Goal: Task Accomplishment & Management: Use online tool/utility

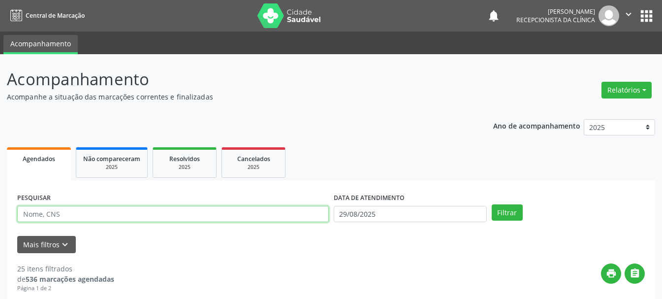
click at [212, 211] on input "text" at bounding box center [173, 214] width 312 height 17
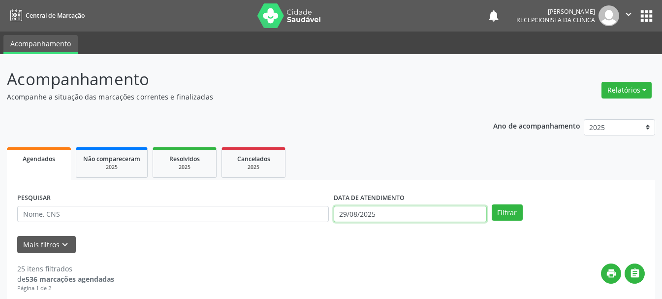
click at [345, 211] on input "29/08/2025" at bounding box center [410, 214] width 153 height 17
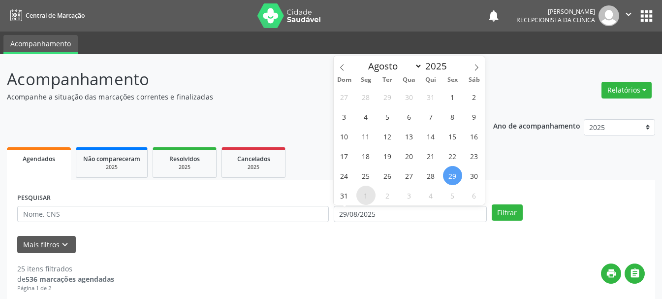
click at [368, 196] on span "1" at bounding box center [365, 195] width 19 height 19
type input "[DATE]"
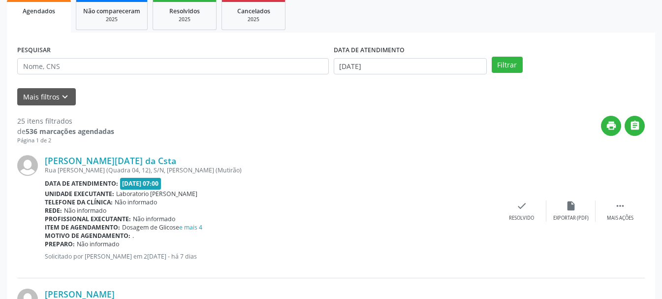
scroll to position [98, 0]
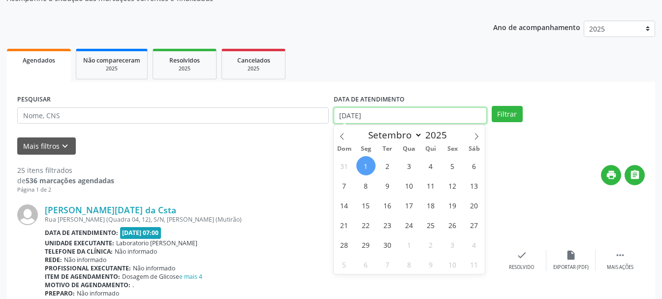
click at [412, 111] on input "[DATE]" at bounding box center [410, 115] width 153 height 17
click at [371, 164] on span "1" at bounding box center [365, 165] width 19 height 19
type input "[DATE]"
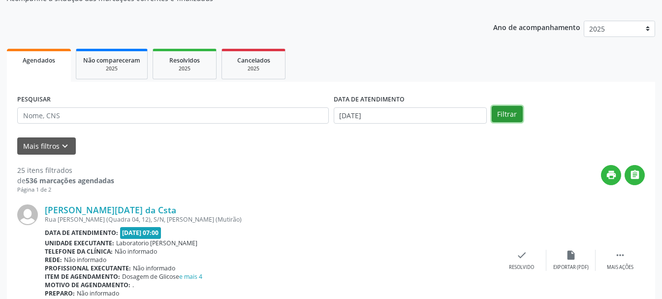
click at [507, 115] on button "Filtrar" at bounding box center [507, 114] width 31 height 17
click at [507, 82] on ul "Agendados Não compareceram 2025 Resolvidos 2025 Cancelados 2025" at bounding box center [331, 63] width 648 height 35
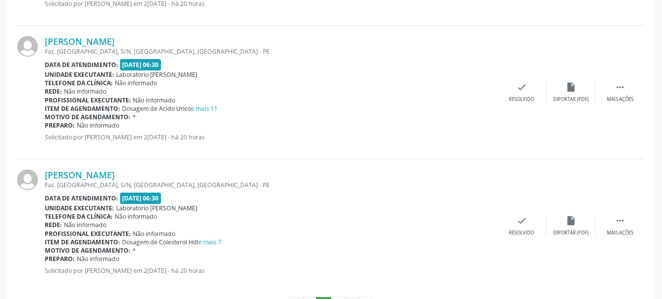
scroll to position [2057, 0]
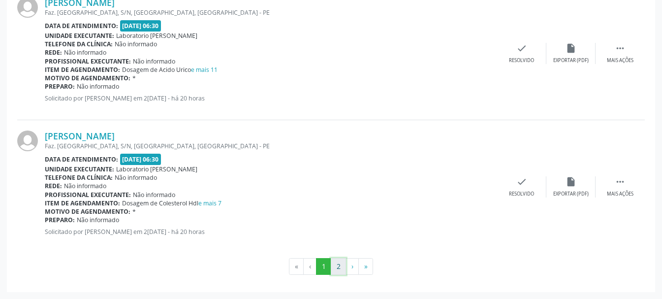
click at [344, 262] on button "2" at bounding box center [338, 266] width 15 height 17
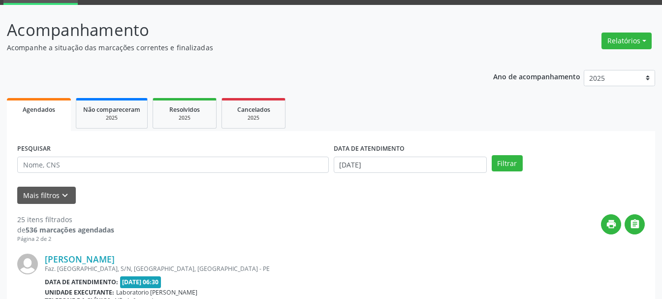
scroll to position [98, 0]
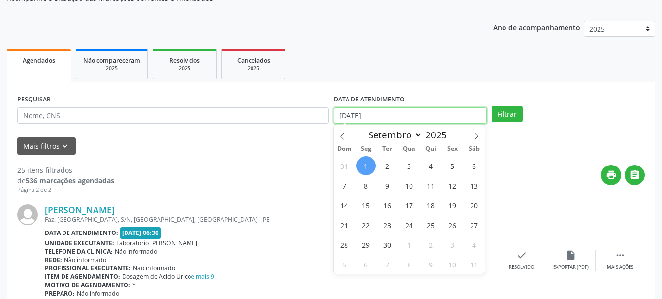
click at [373, 115] on input "[DATE]" at bounding box center [410, 115] width 153 height 17
click at [363, 168] on span "1" at bounding box center [365, 165] width 19 height 19
type input "[DATE]"
click at [363, 168] on span "1" at bounding box center [365, 165] width 19 height 19
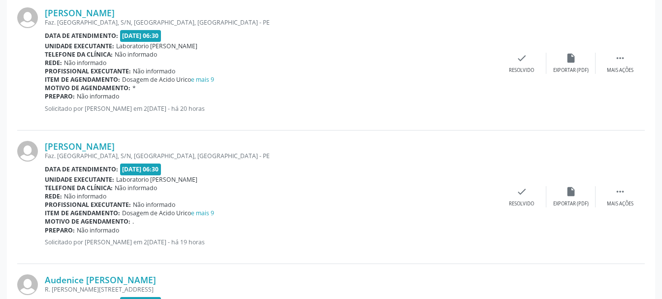
scroll to position [345, 0]
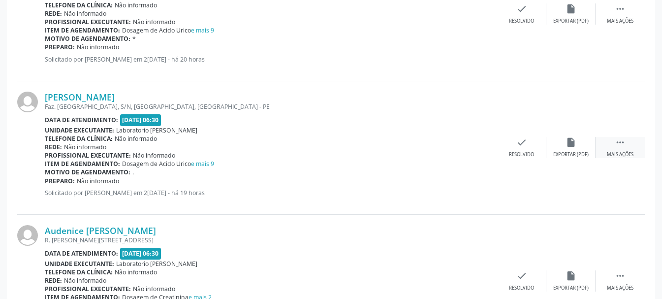
click at [615, 144] on icon "" at bounding box center [620, 142] width 11 height 11
click at [626, 145] on div " Mais ações" at bounding box center [620, 147] width 49 height 21
click at [475, 147] on icon "print" at bounding box center [472, 142] width 11 height 11
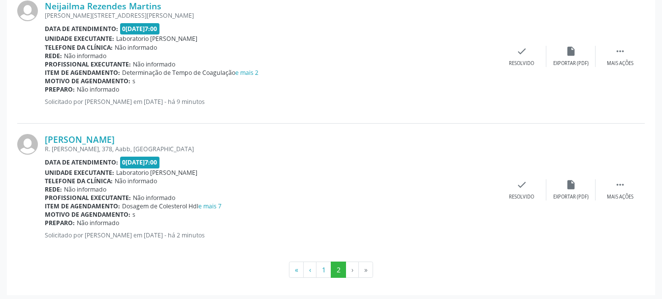
scroll to position [1381, 0]
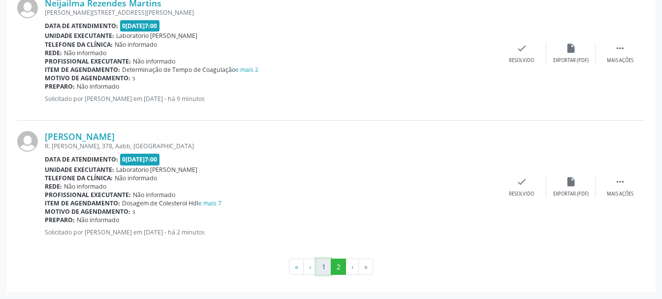
click at [320, 267] on button "1" at bounding box center [323, 266] width 15 height 17
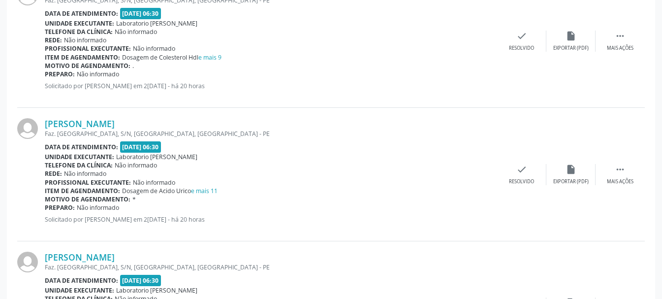
scroll to position [1838, 0]
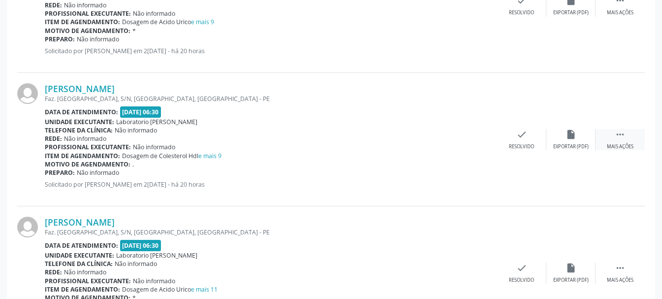
click at [618, 135] on icon "" at bounding box center [620, 134] width 11 height 11
click at [473, 136] on icon "print" at bounding box center [472, 134] width 11 height 11
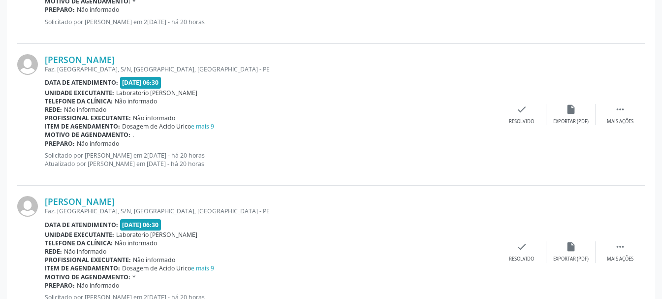
scroll to position [1542, 0]
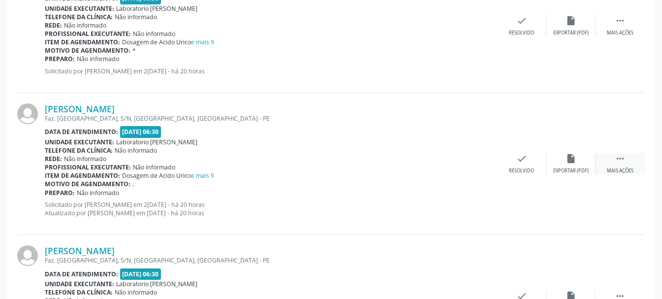
click at [619, 160] on icon "" at bounding box center [620, 158] width 11 height 11
click at [468, 169] on div "Imprimir" at bounding box center [472, 170] width 22 height 7
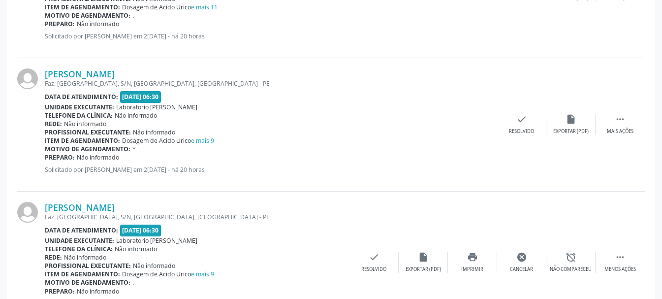
scroll to position [1296, 0]
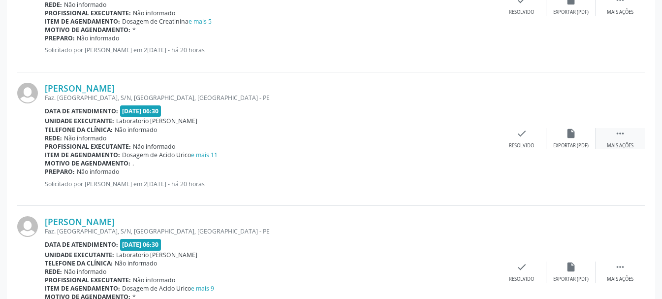
click at [612, 137] on div " Mais ações" at bounding box center [620, 138] width 49 height 21
click at [473, 139] on div "print Imprimir" at bounding box center [472, 138] width 49 height 21
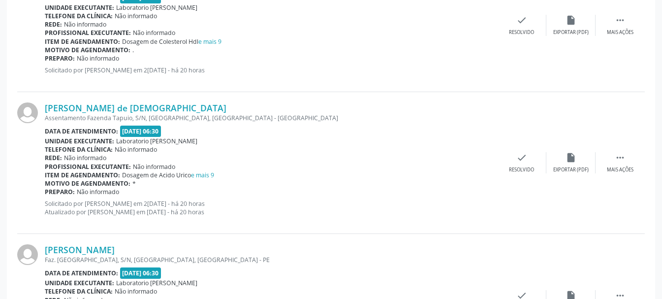
scroll to position [853, 0]
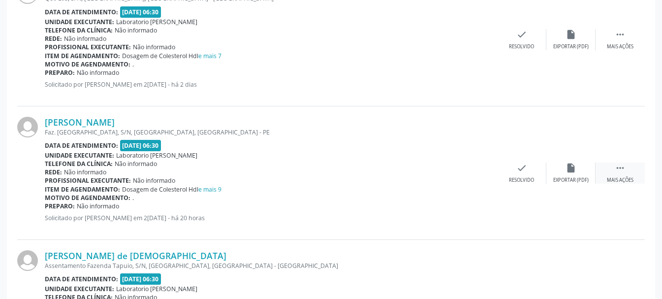
click at [626, 175] on div " Mais ações" at bounding box center [620, 172] width 49 height 21
click at [466, 181] on div "Imprimir" at bounding box center [472, 180] width 22 height 7
